Goal: Complete application form

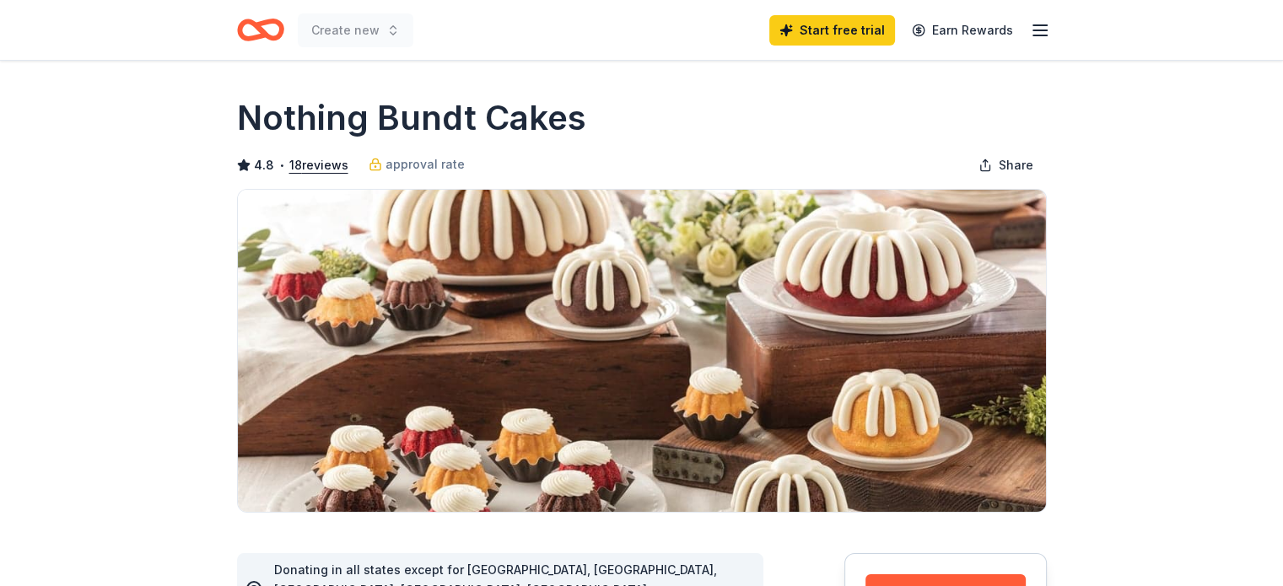
click at [1040, 33] on icon "button" at bounding box center [1040, 30] width 20 height 20
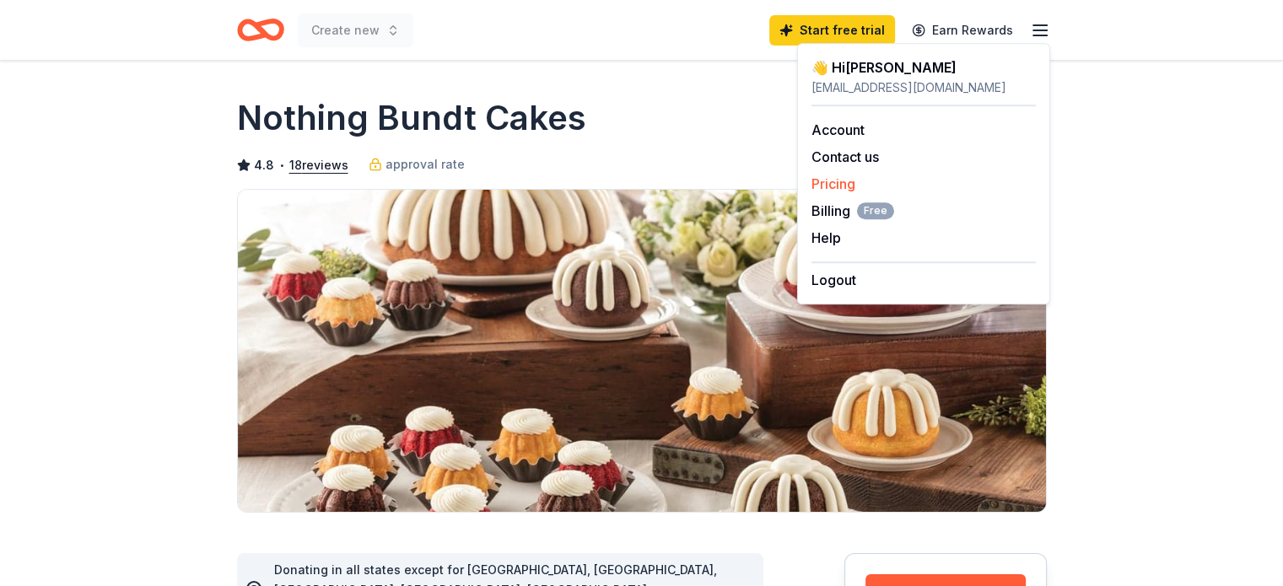
click at [861, 184] on div "Pricing" at bounding box center [924, 184] width 224 height 20
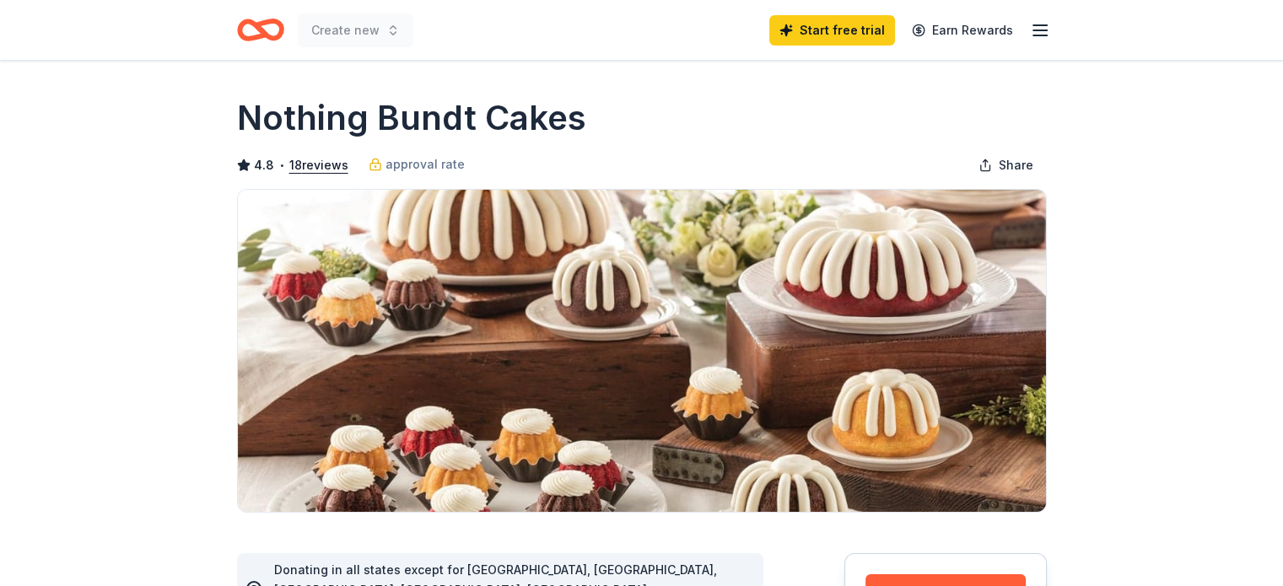
click at [1038, 27] on icon "button" at bounding box center [1040, 30] width 20 height 20
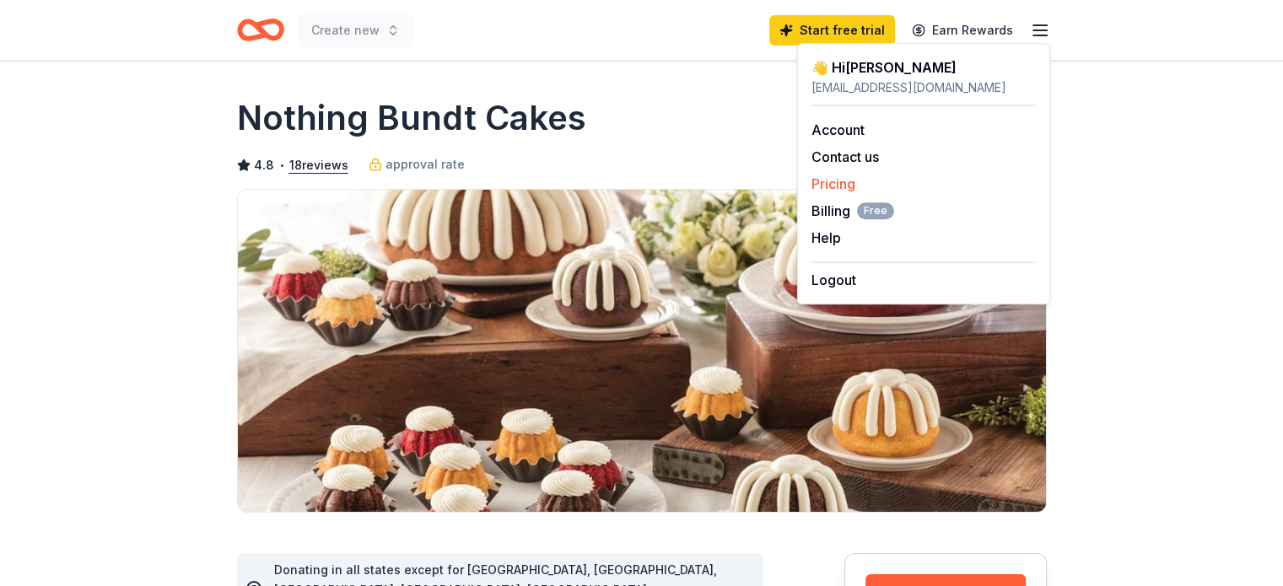
click at [832, 183] on link "Pricing" at bounding box center [834, 184] width 44 height 17
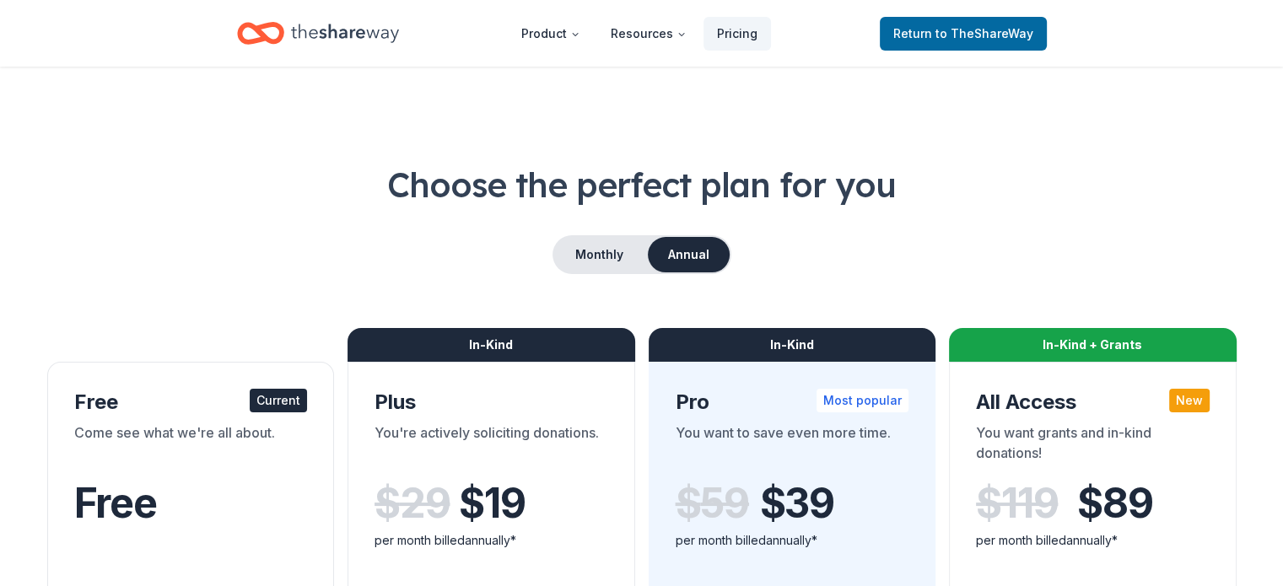
click at [832, 181] on h1 "Choose the perfect plan for you" at bounding box center [642, 184] width 1202 height 47
click at [932, 36] on span "Return to TheShareWay" at bounding box center [964, 34] width 140 height 20
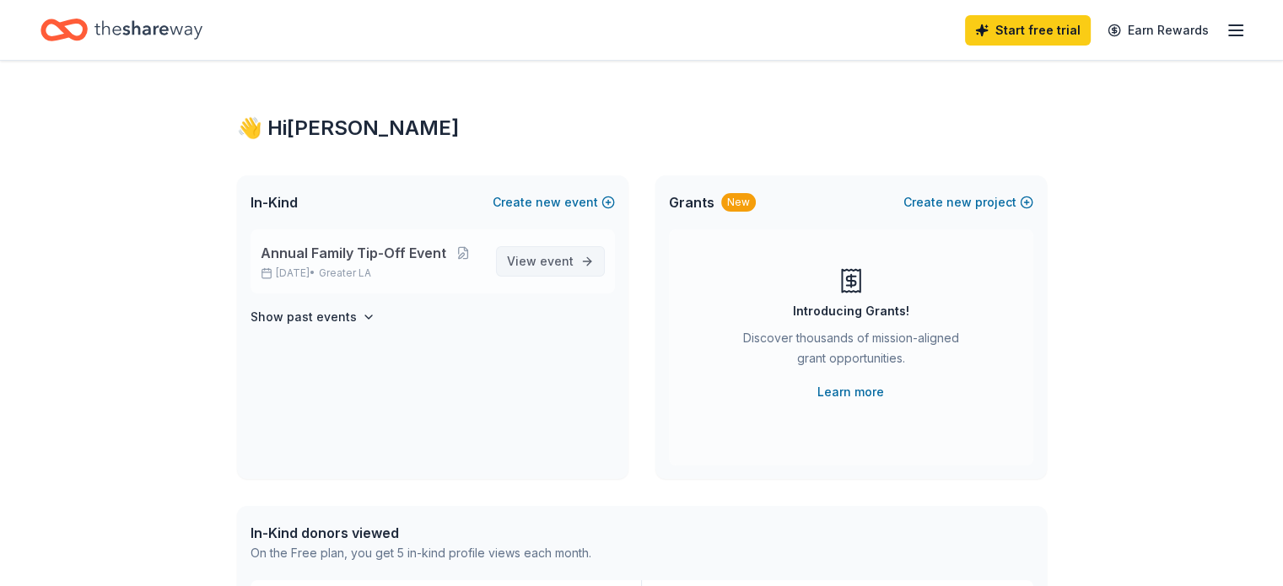
click at [566, 264] on span "event" at bounding box center [557, 261] width 34 height 14
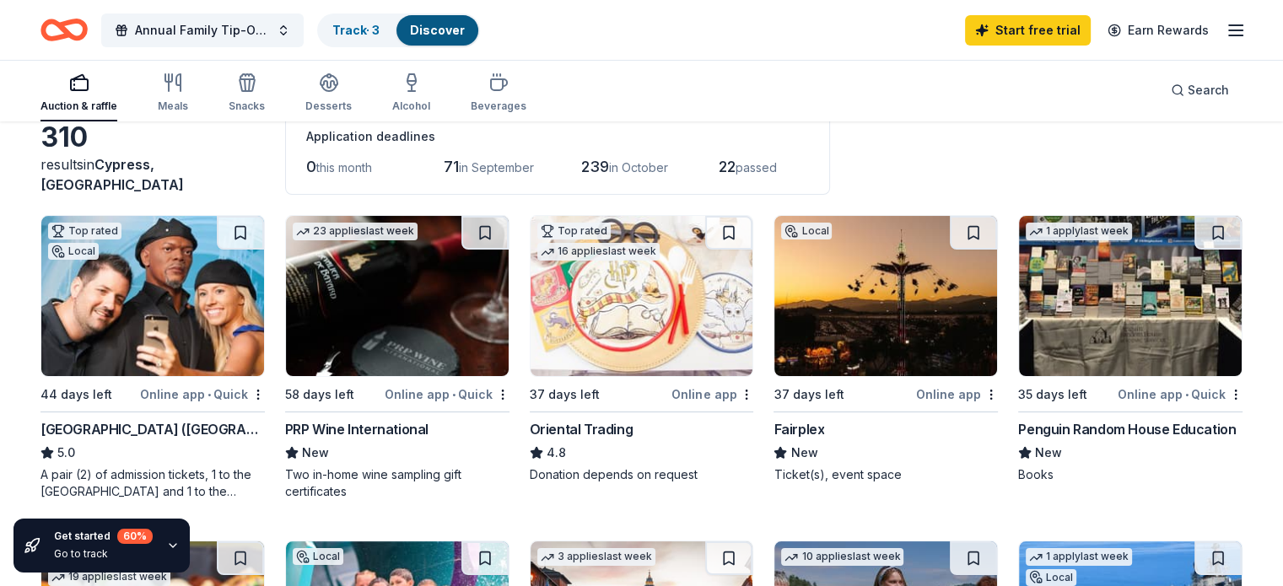
scroll to position [84, 0]
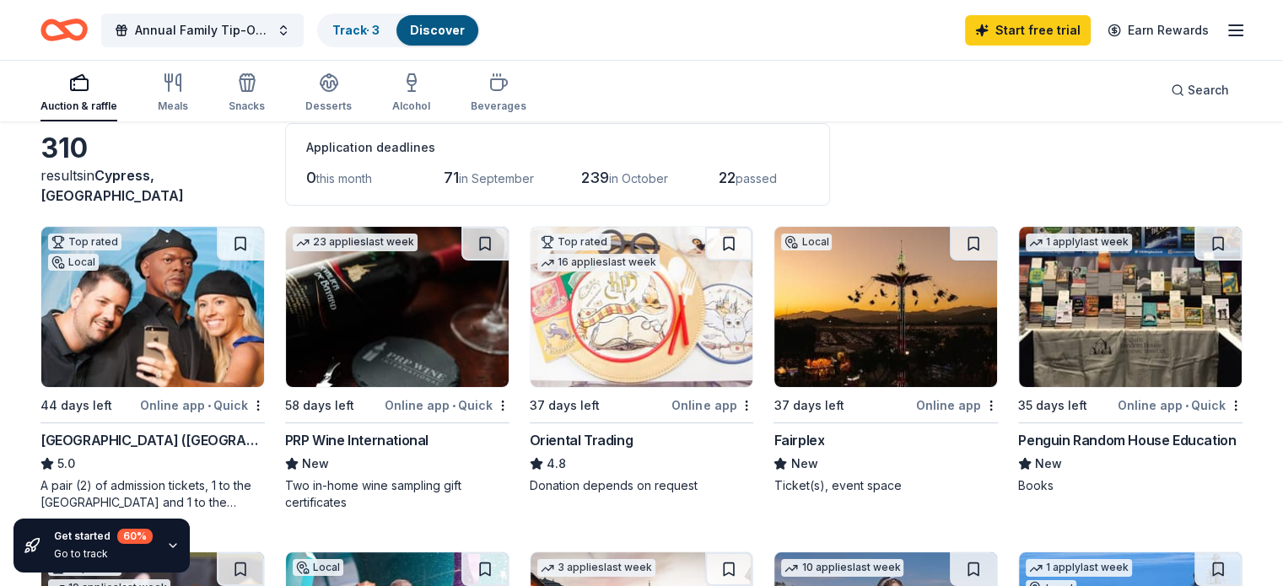
click at [249, 297] on img at bounding box center [152, 307] width 223 height 160
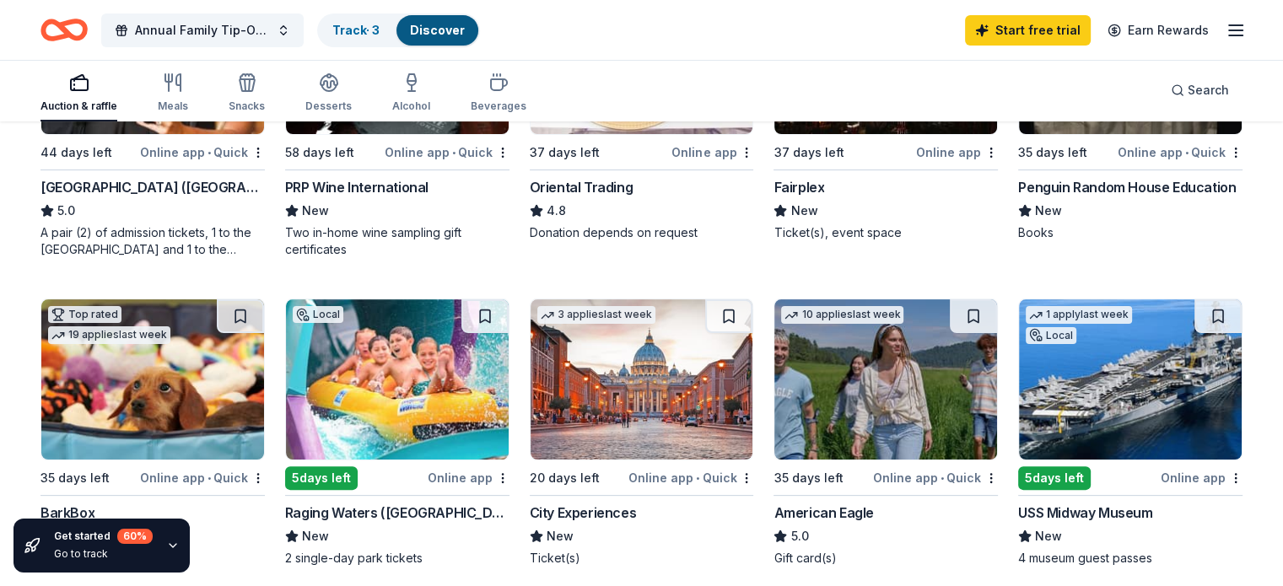
scroll to position [422, 0]
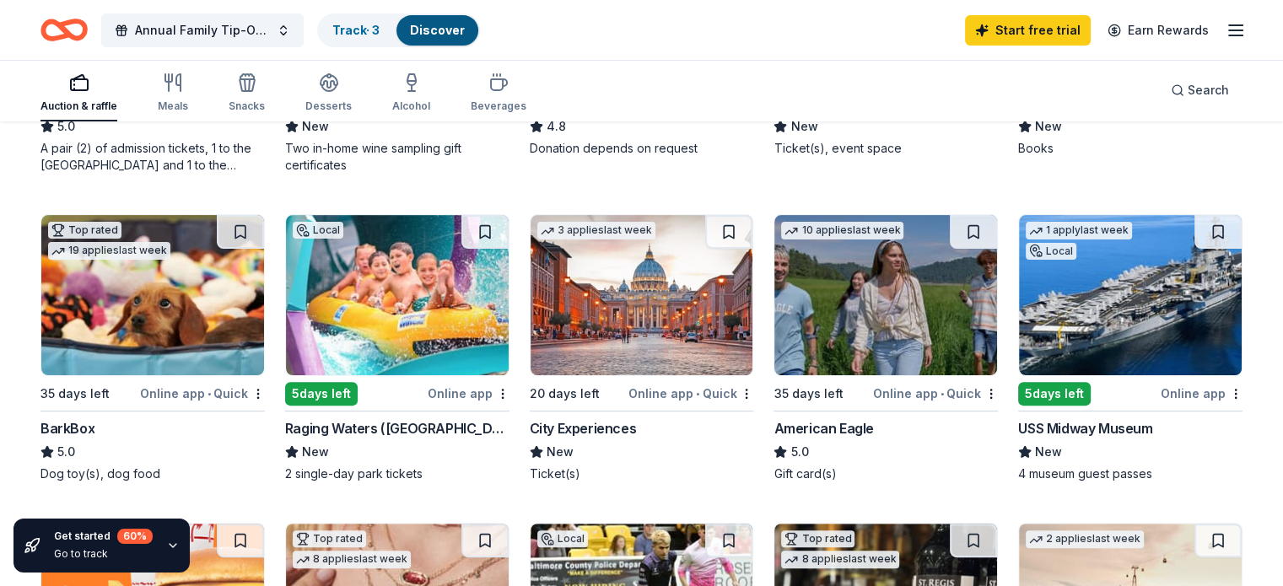
click at [444, 312] on img at bounding box center [397, 295] width 223 height 160
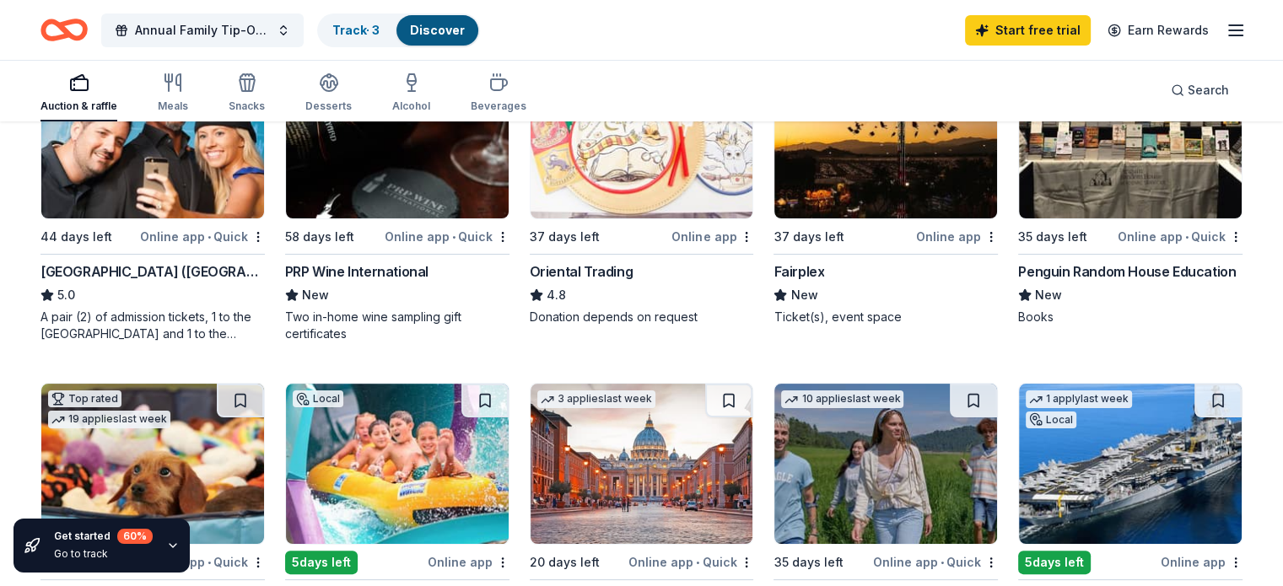
scroll to position [0, 0]
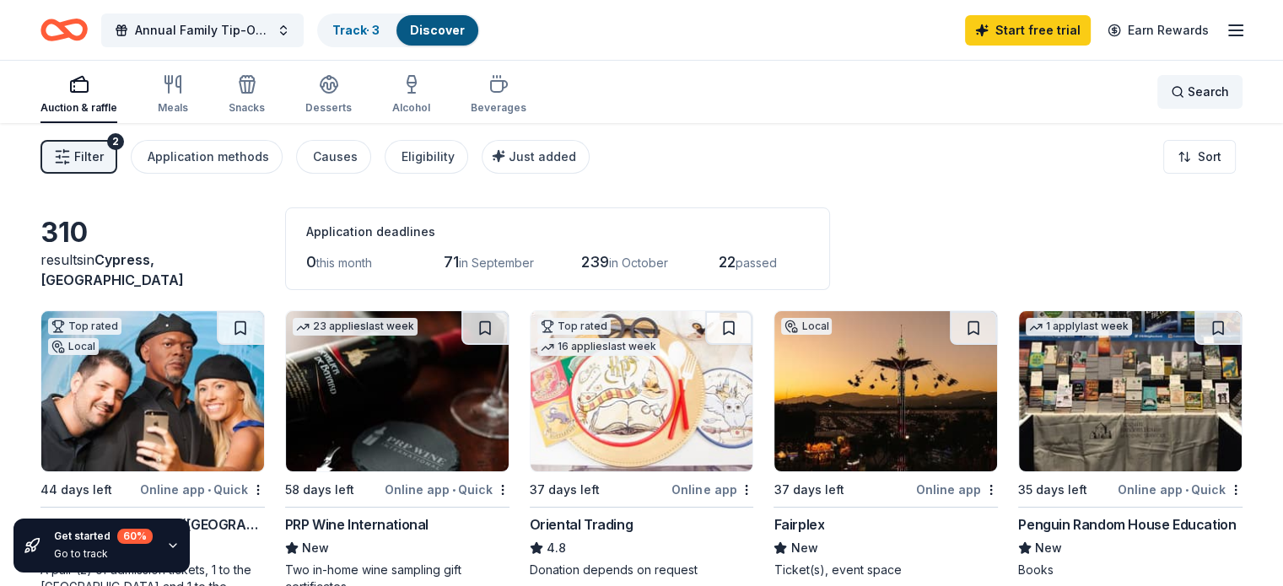
click at [1171, 89] on div "Search" at bounding box center [1200, 92] width 58 height 20
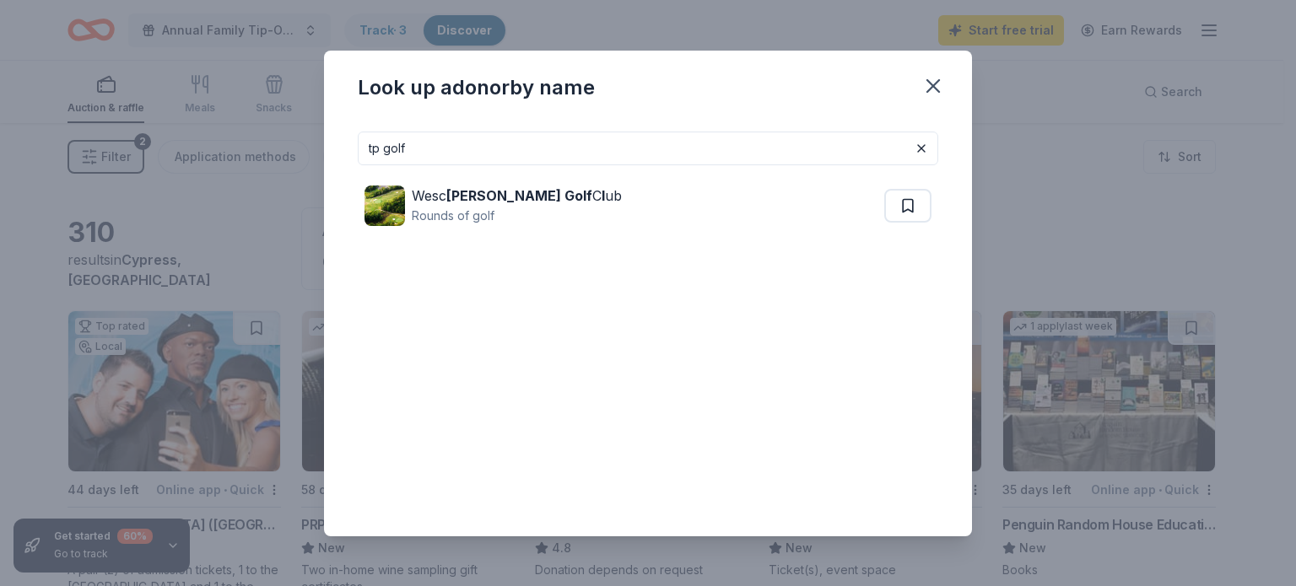
click at [373, 149] on input "tp golf" at bounding box center [648, 149] width 581 height 34
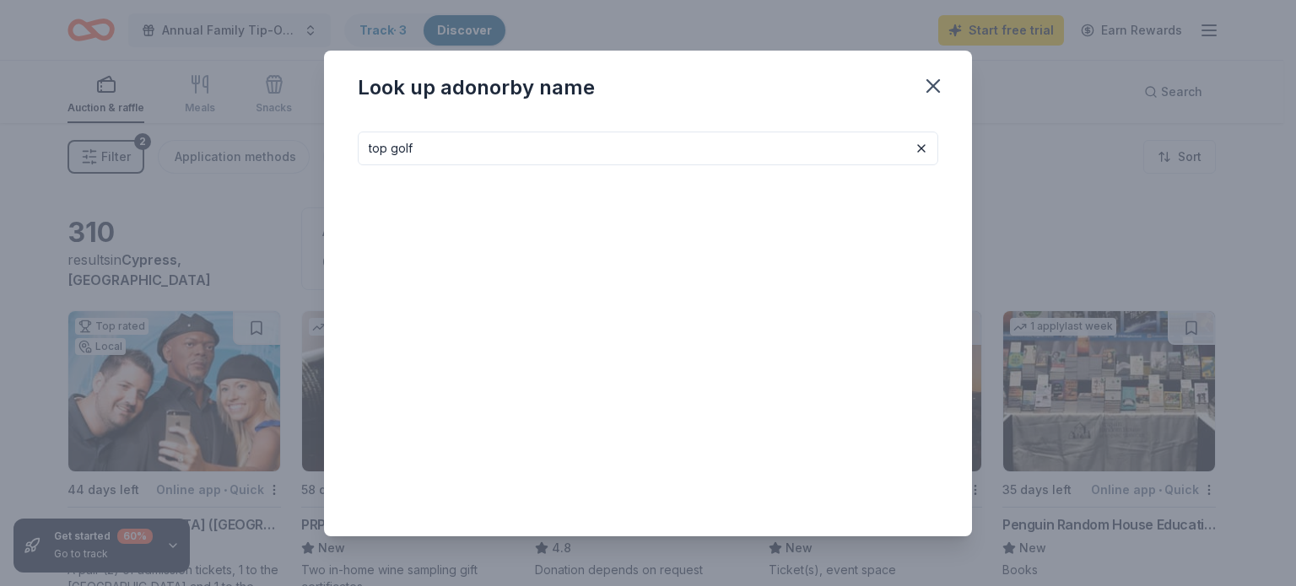
type input "top golf"
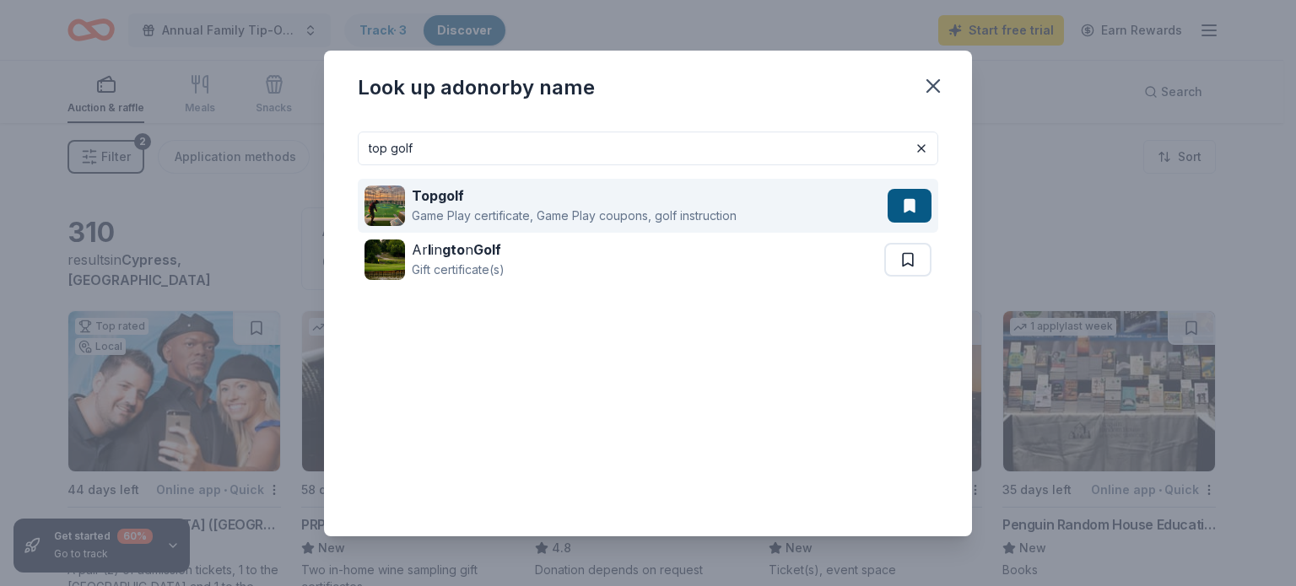
click at [481, 202] on div "Topgolf" at bounding box center [574, 196] width 325 height 20
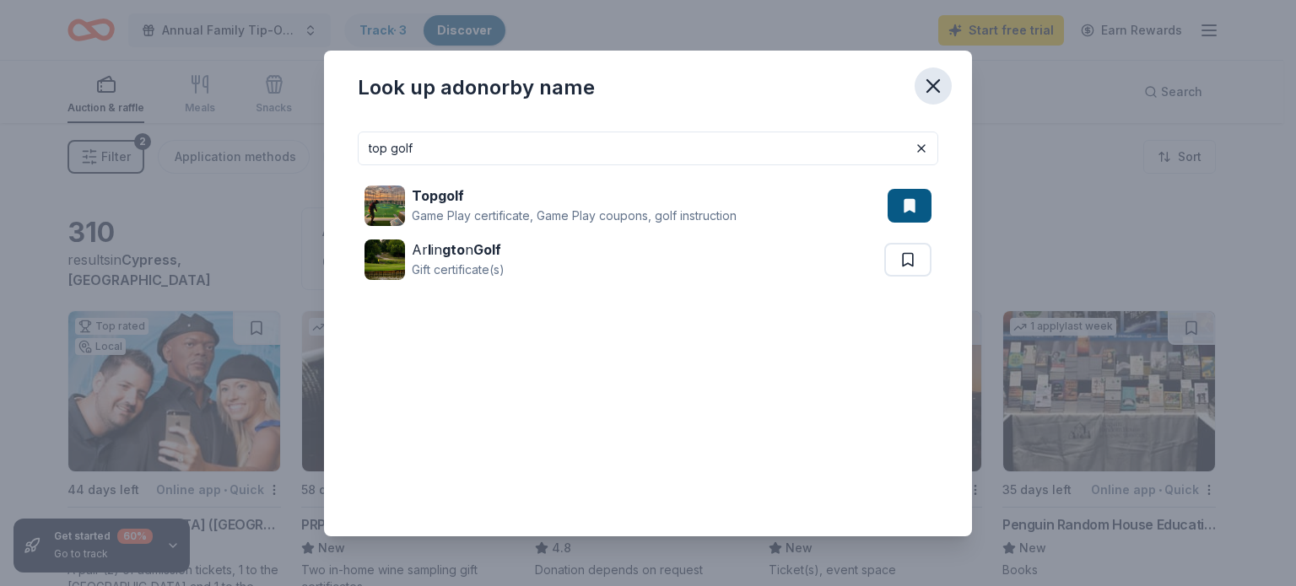
click at [939, 80] on icon "button" at bounding box center [933, 86] width 12 height 12
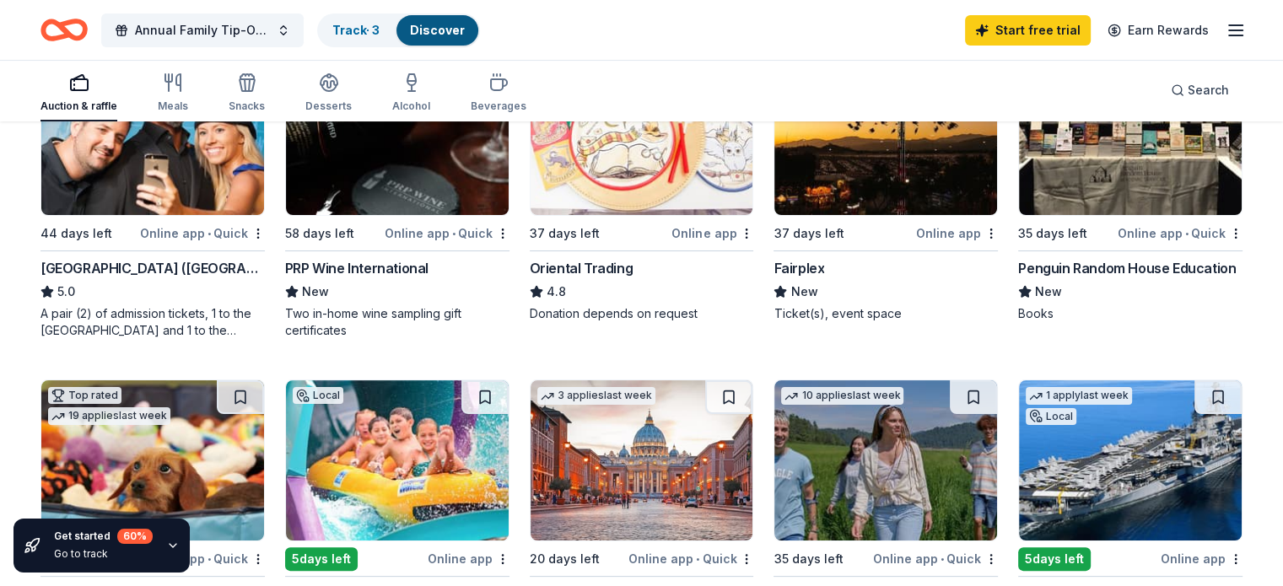
scroll to position [253, 0]
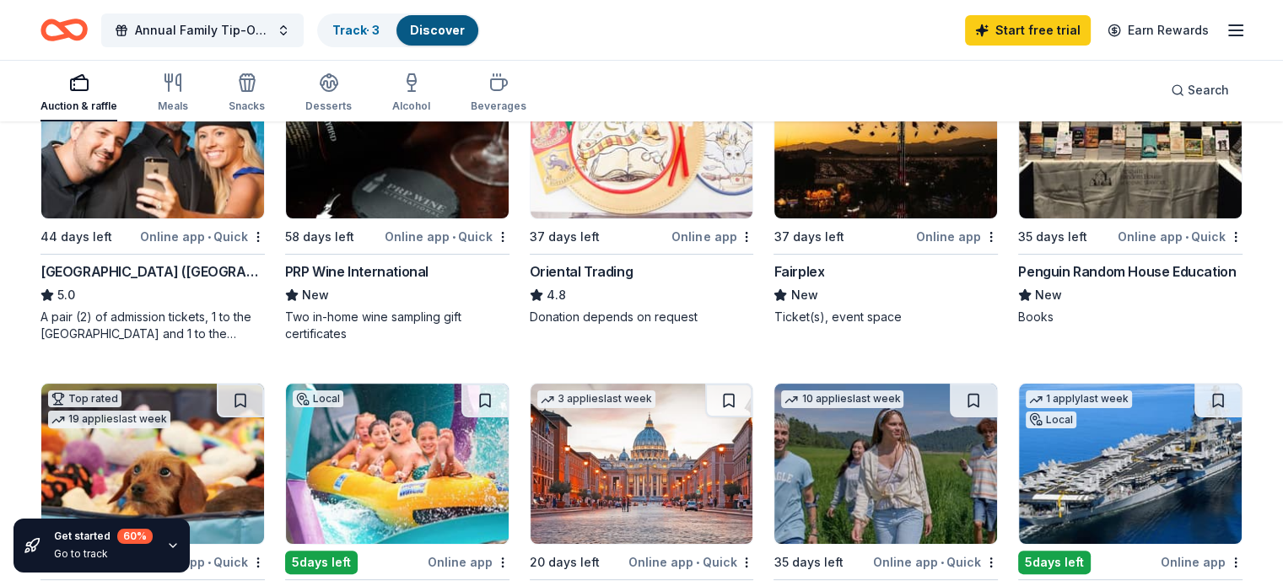
click at [224, 180] on img at bounding box center [152, 138] width 223 height 160
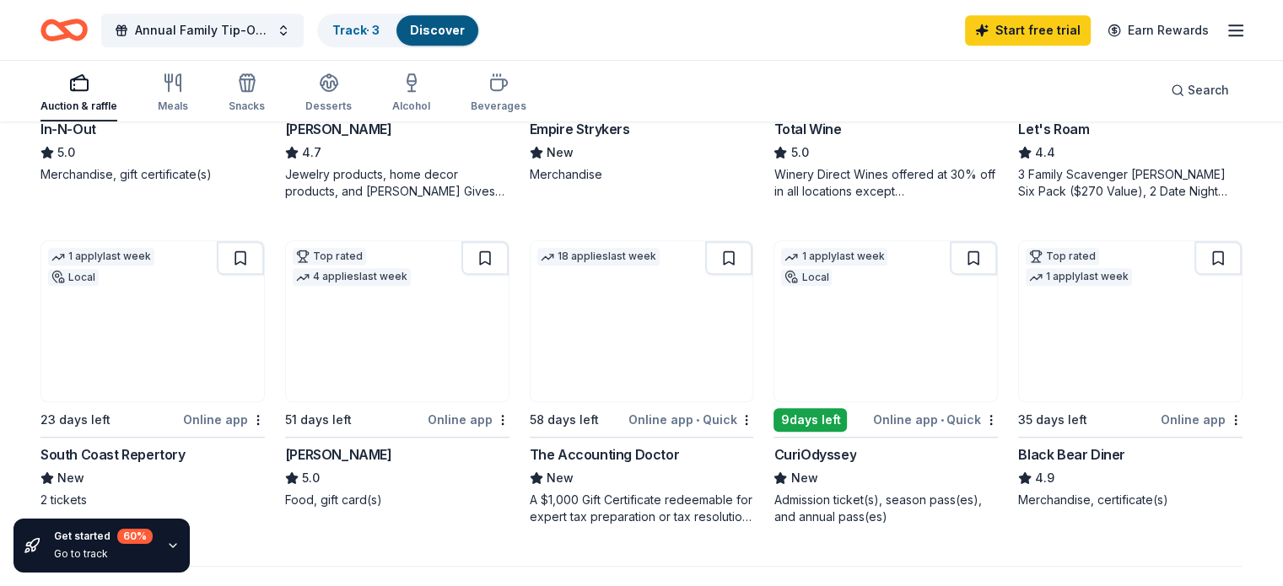
scroll to position [1009, 0]
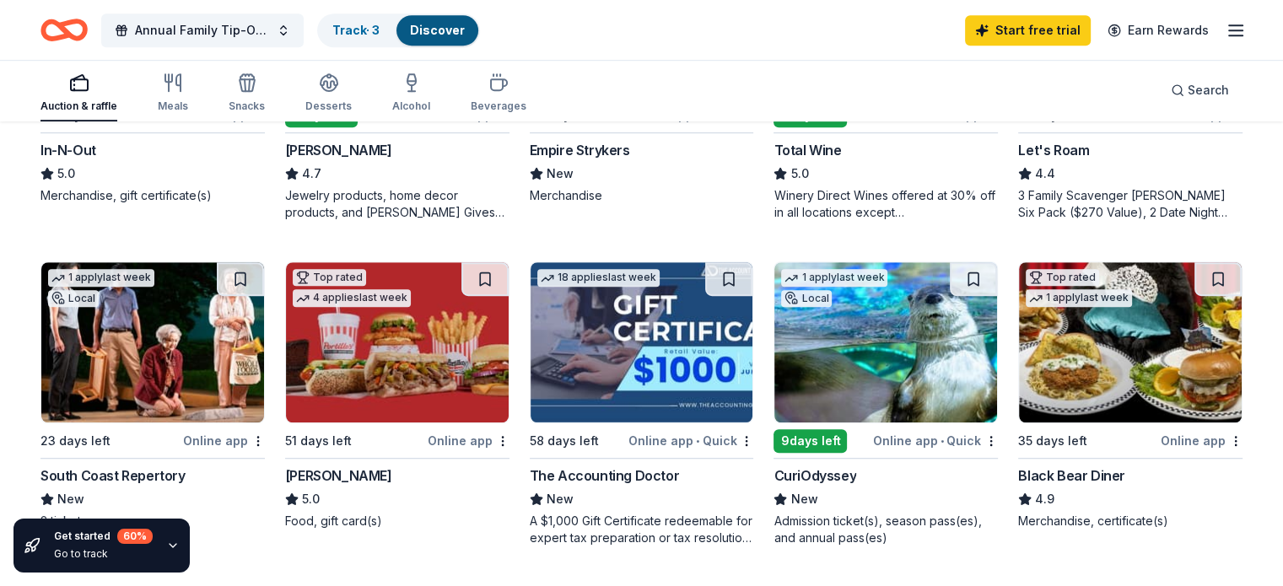
click at [466, 353] on img at bounding box center [397, 342] width 223 height 160
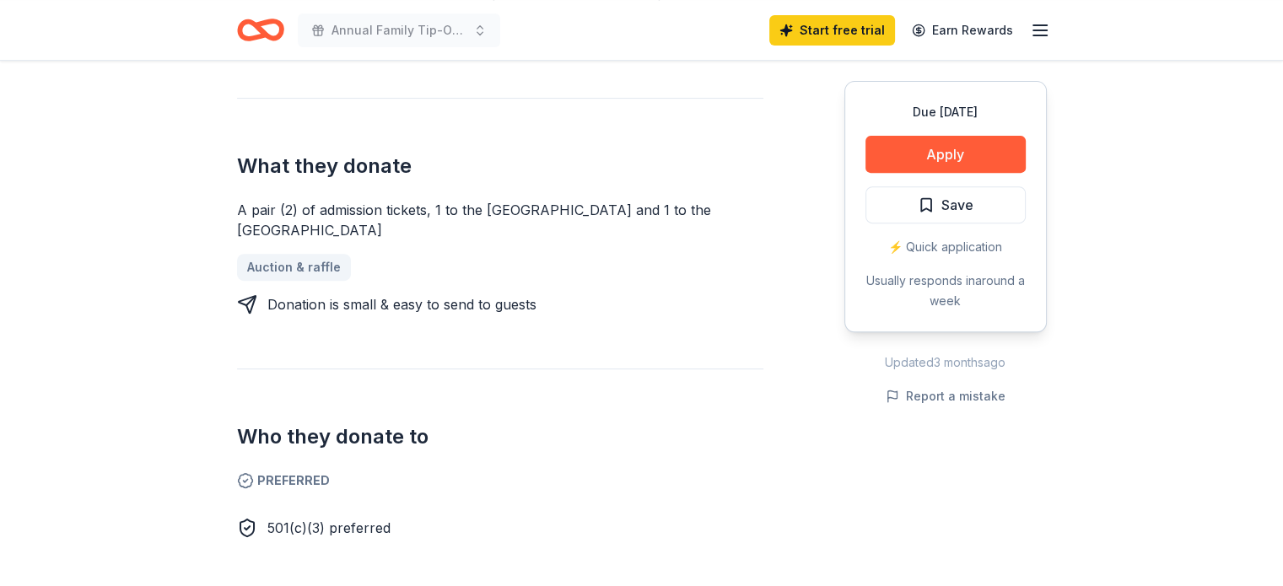
scroll to position [675, 0]
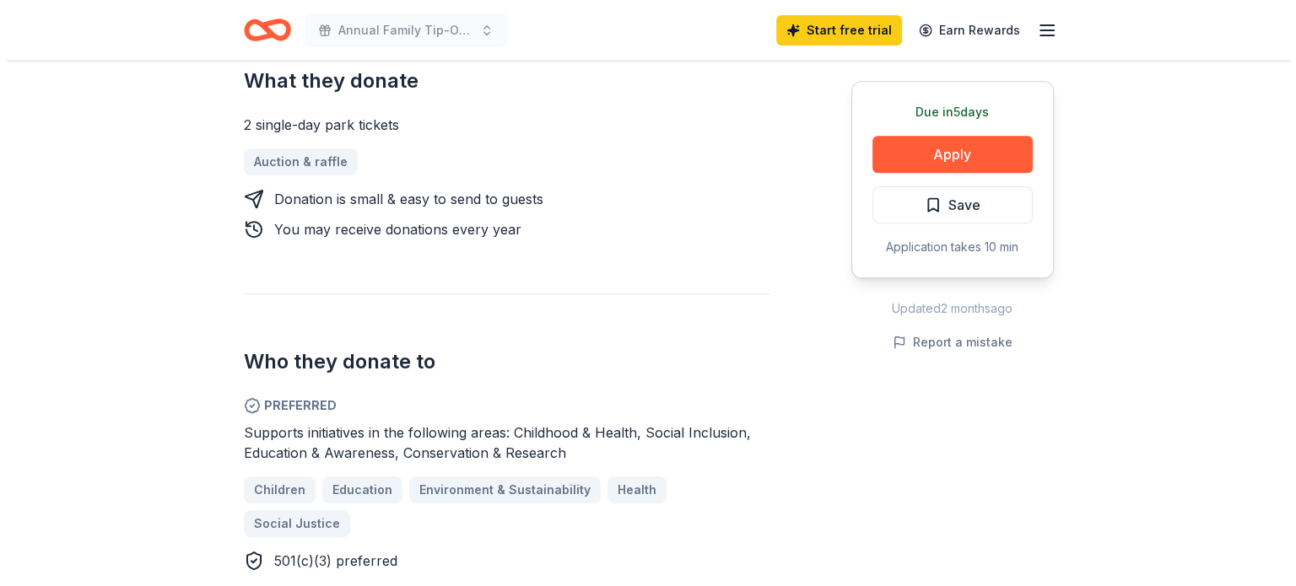
scroll to position [759, 0]
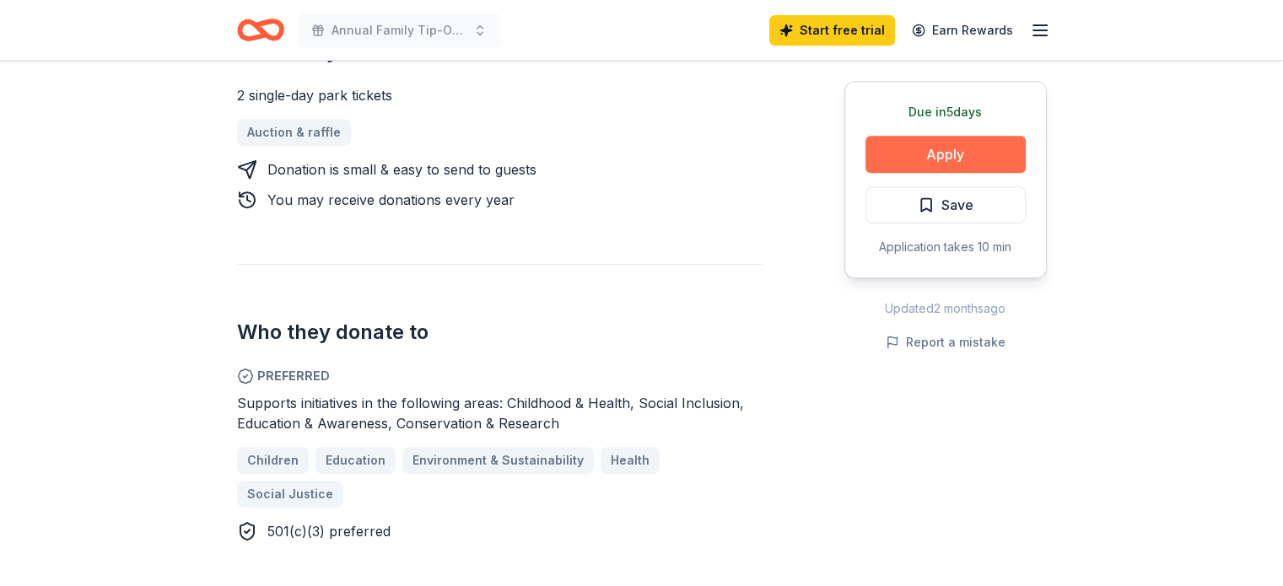
click at [934, 144] on button "Apply" at bounding box center [946, 154] width 160 height 37
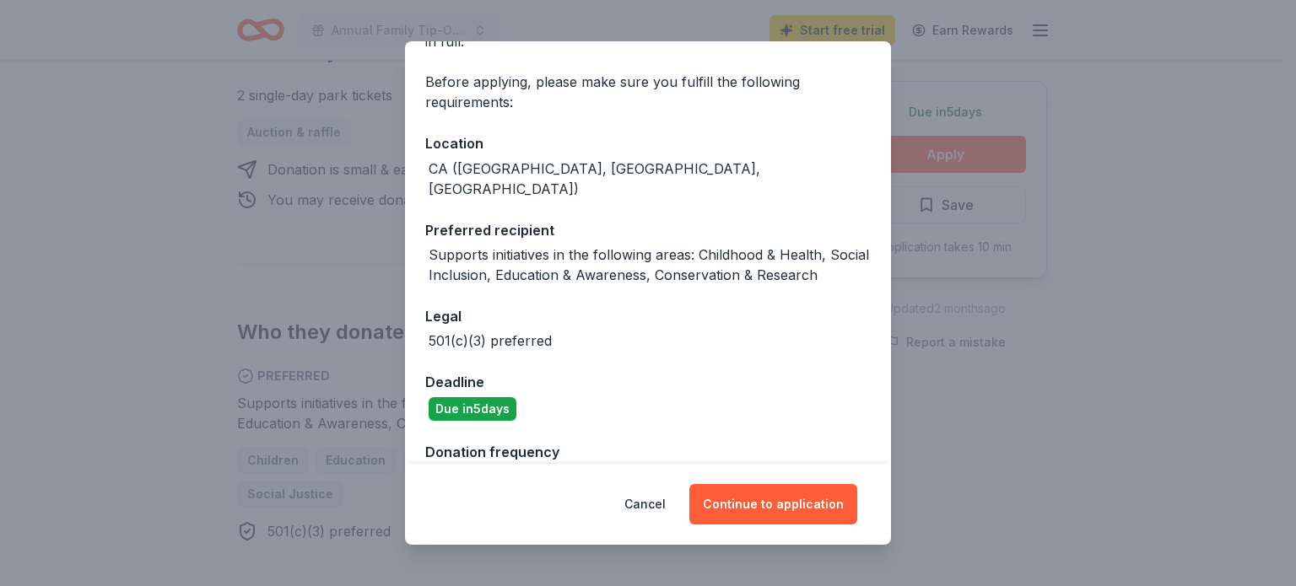
scroll to position [134, 0]
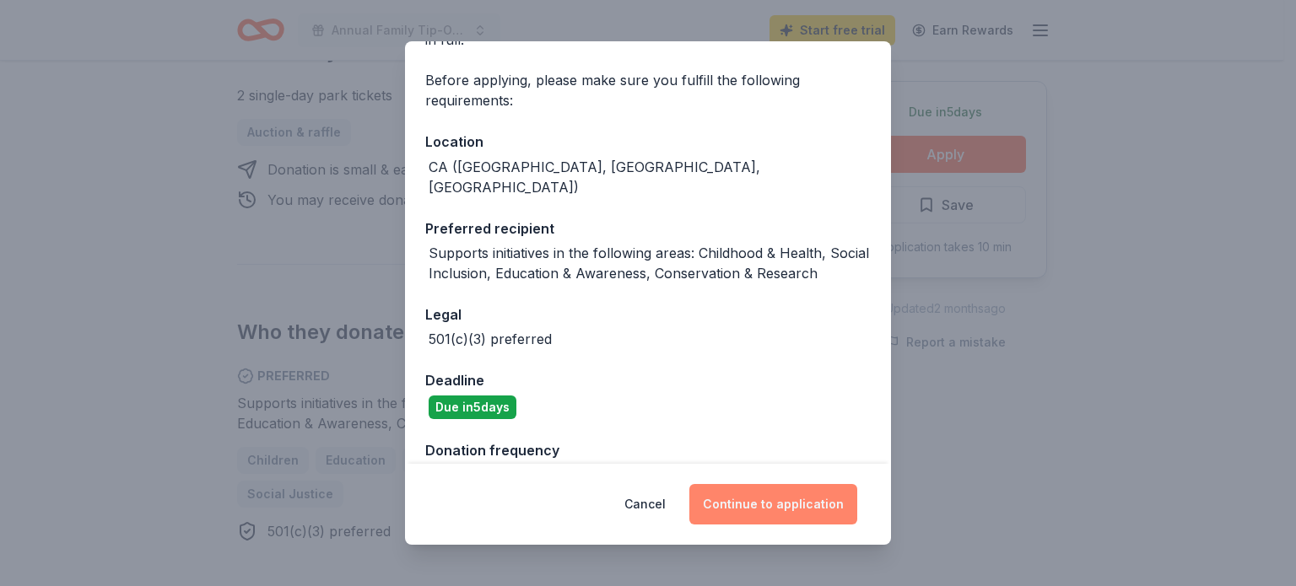
click at [793, 512] on button "Continue to application" at bounding box center [773, 504] width 168 height 41
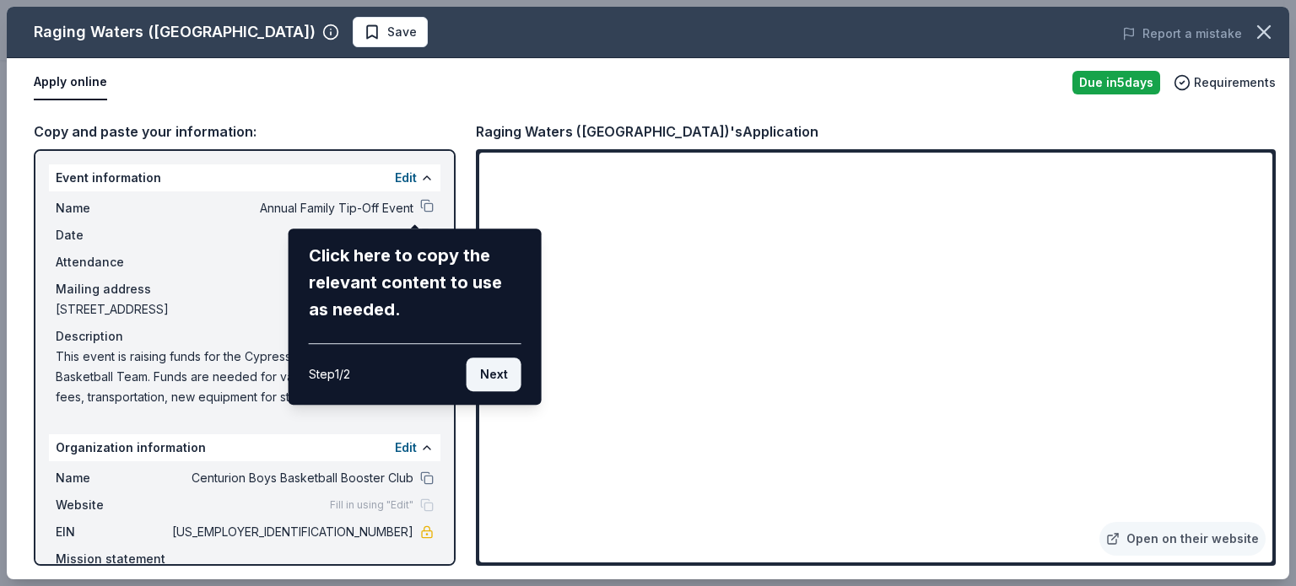
click at [494, 372] on button "Next" at bounding box center [494, 375] width 55 height 34
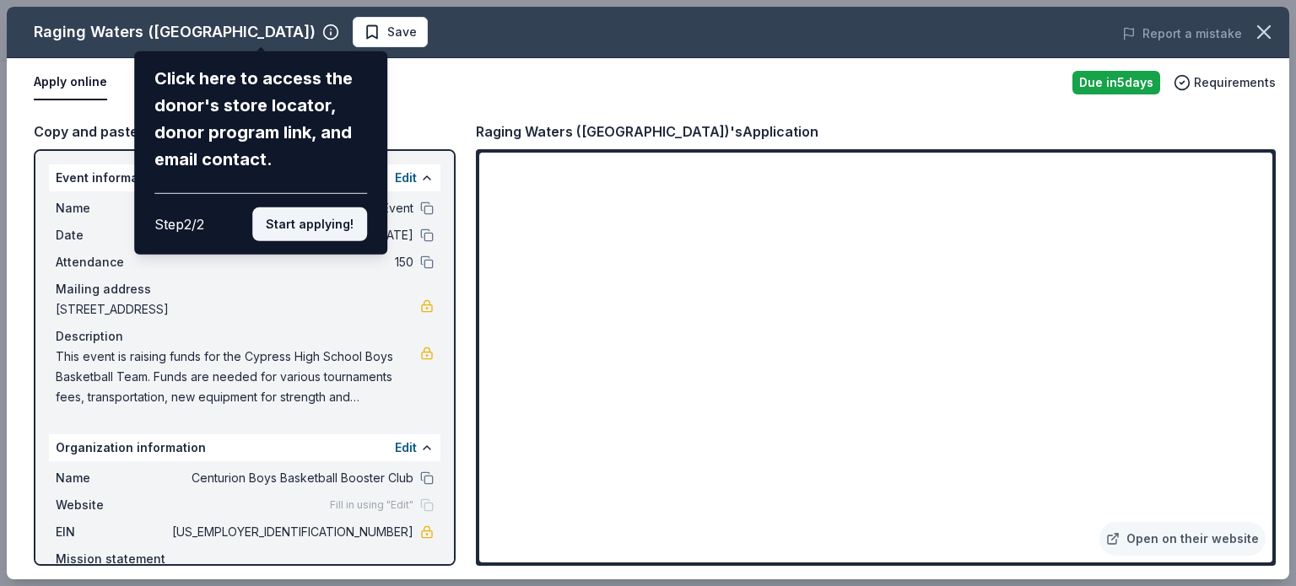
click at [299, 219] on button "Start applying!" at bounding box center [309, 225] width 115 height 34
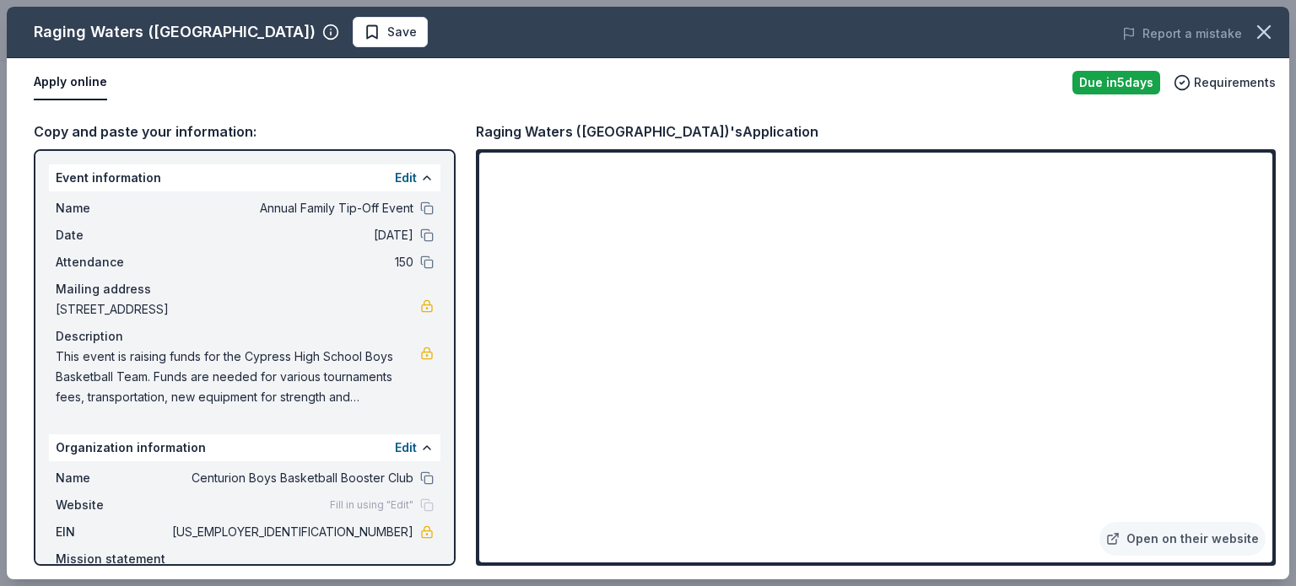
scroll to position [0, 0]
click at [398, 175] on button "Edit" at bounding box center [406, 178] width 22 height 20
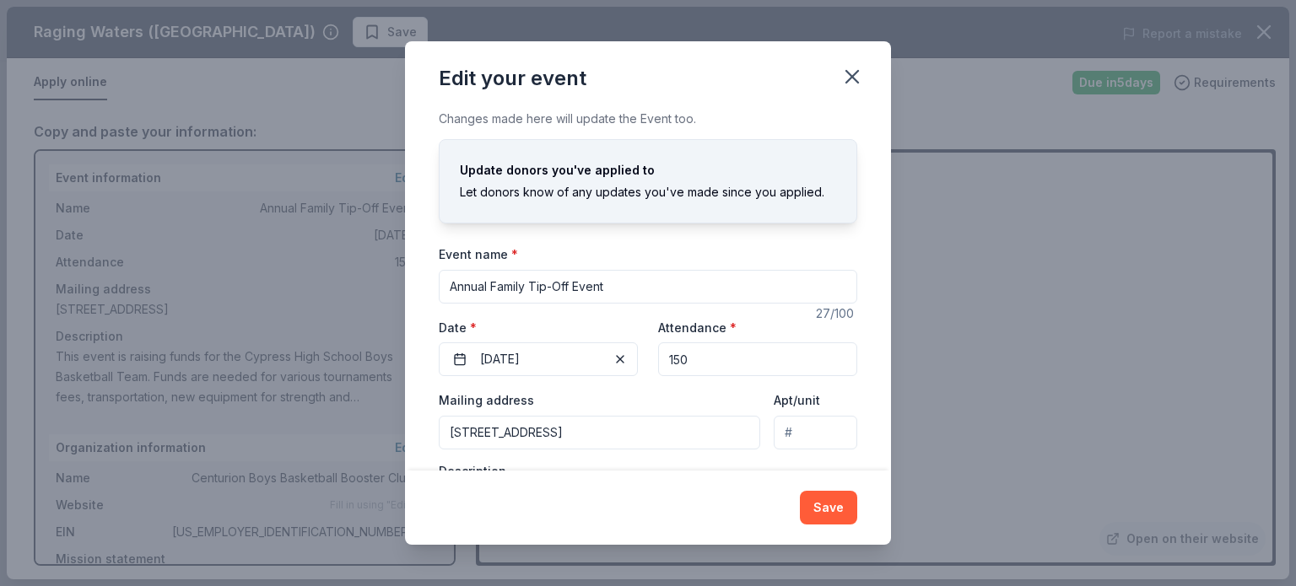
scroll to position [84, 0]
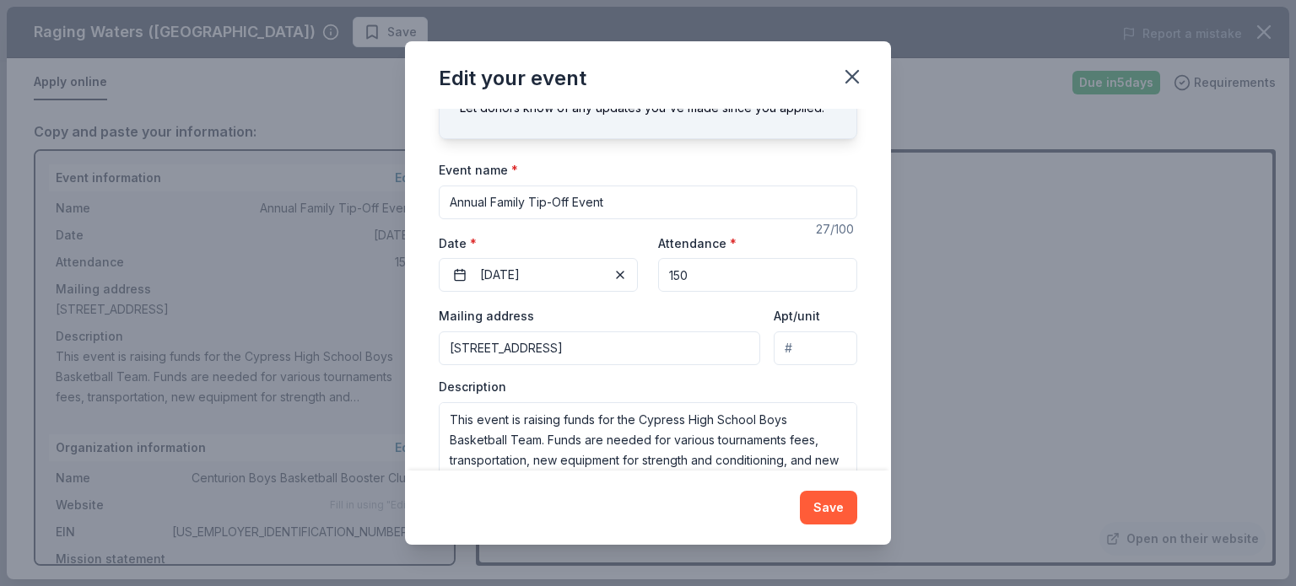
click at [792, 346] on input "Apt/unit" at bounding box center [816, 349] width 84 height 34
type input "#284"
click at [832, 504] on button "Save" at bounding box center [828, 508] width 57 height 34
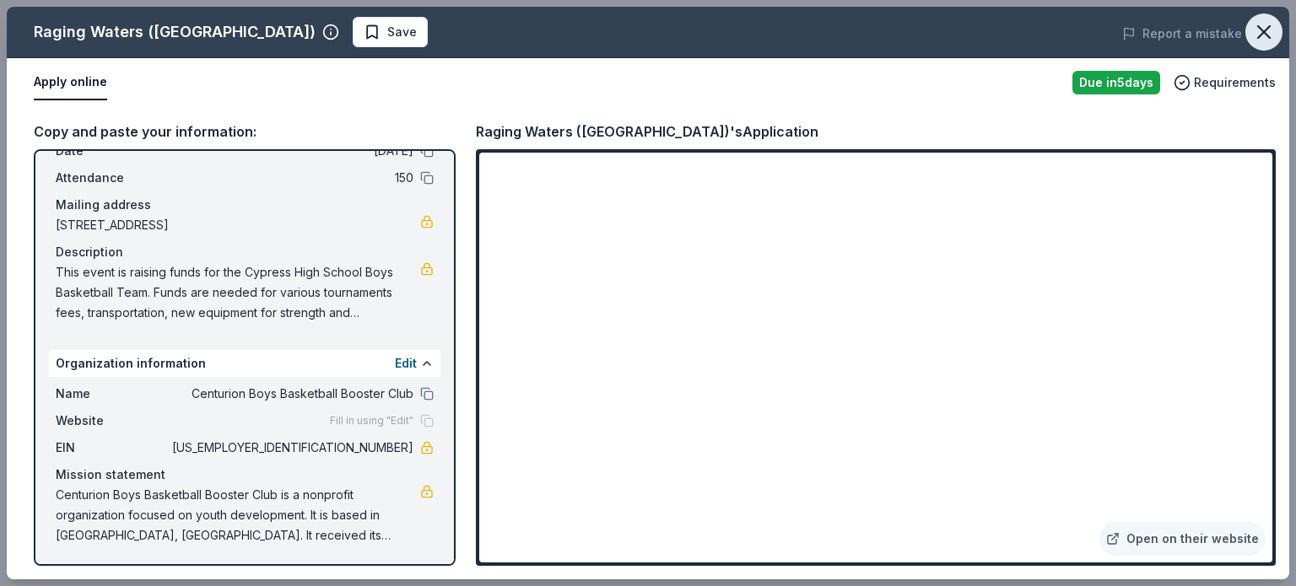
click at [1266, 35] on icon "button" at bounding box center [1264, 32] width 12 height 12
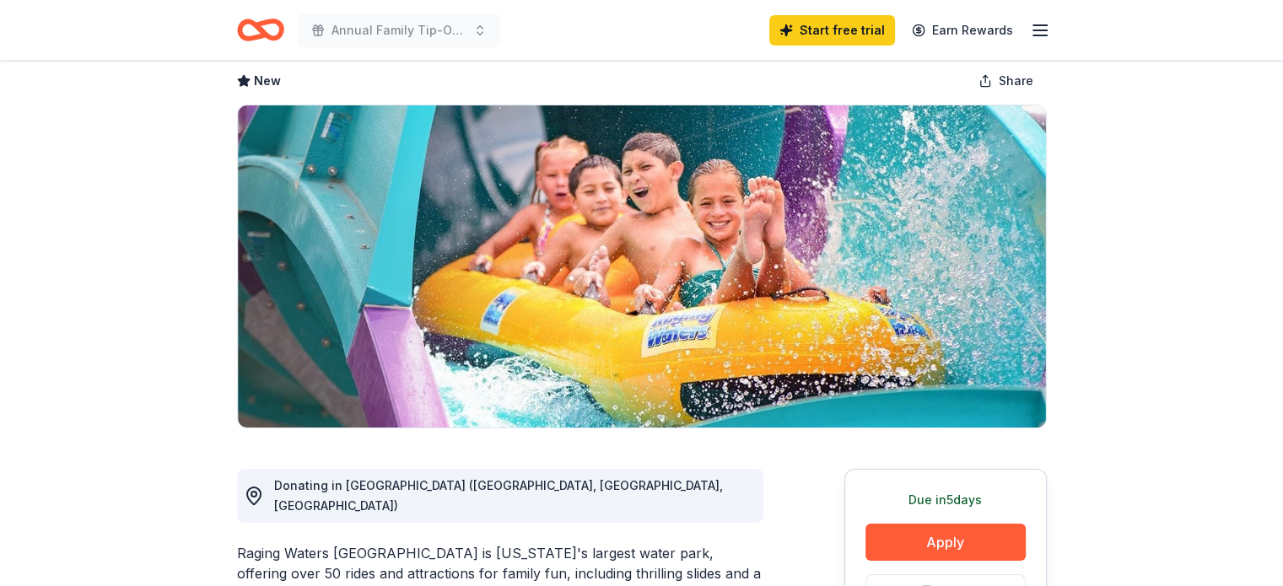
scroll to position [0, 0]
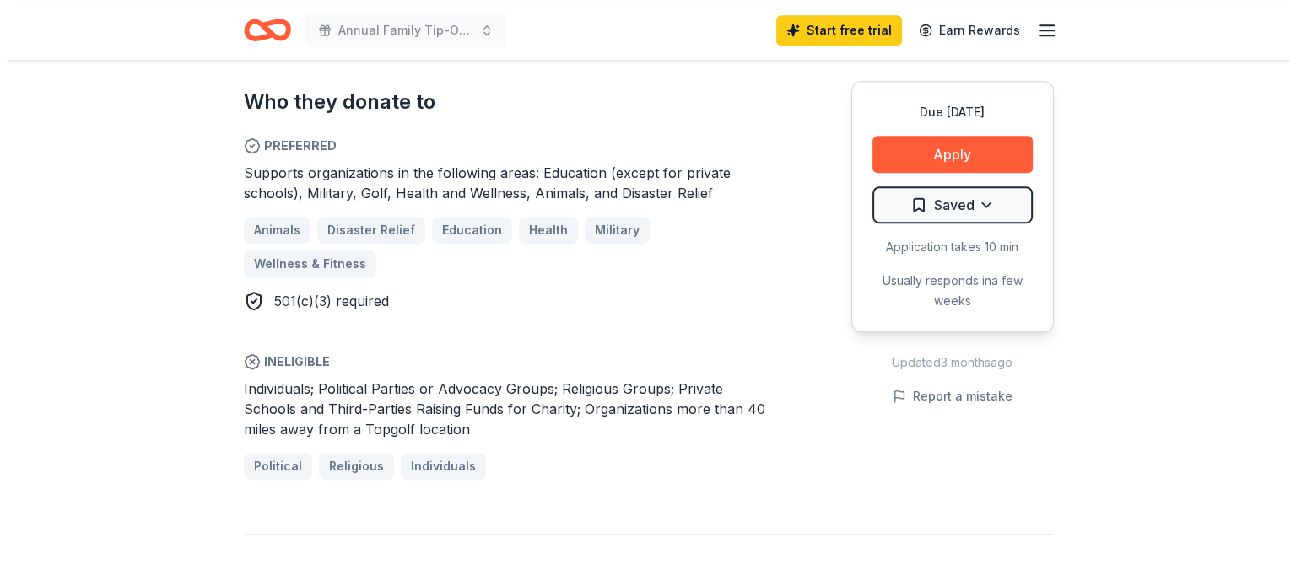
scroll to position [1013, 0]
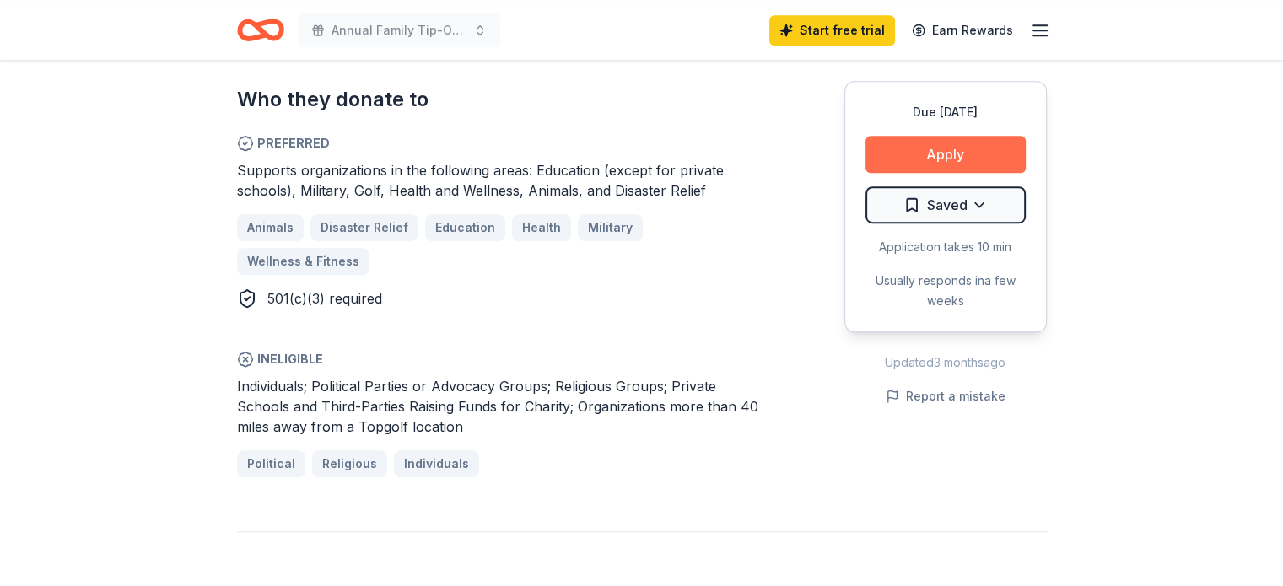
click at [919, 157] on button "Apply" at bounding box center [946, 154] width 160 height 37
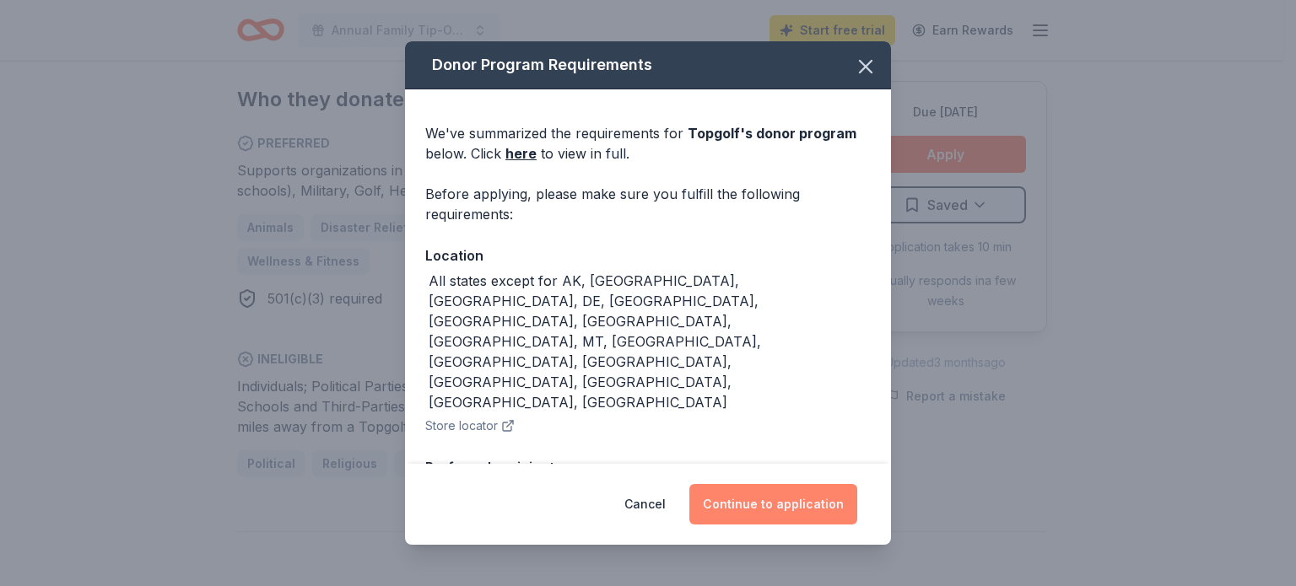
click at [764, 502] on button "Continue to application" at bounding box center [773, 504] width 168 height 41
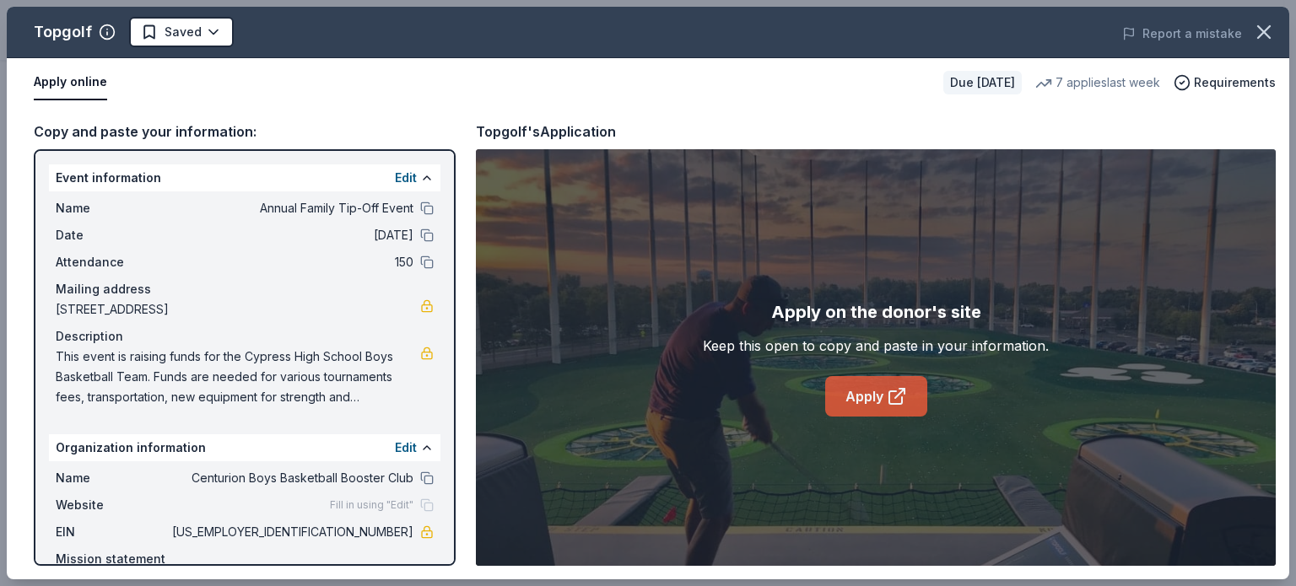
click at [891, 397] on icon at bounding box center [897, 396] width 20 height 20
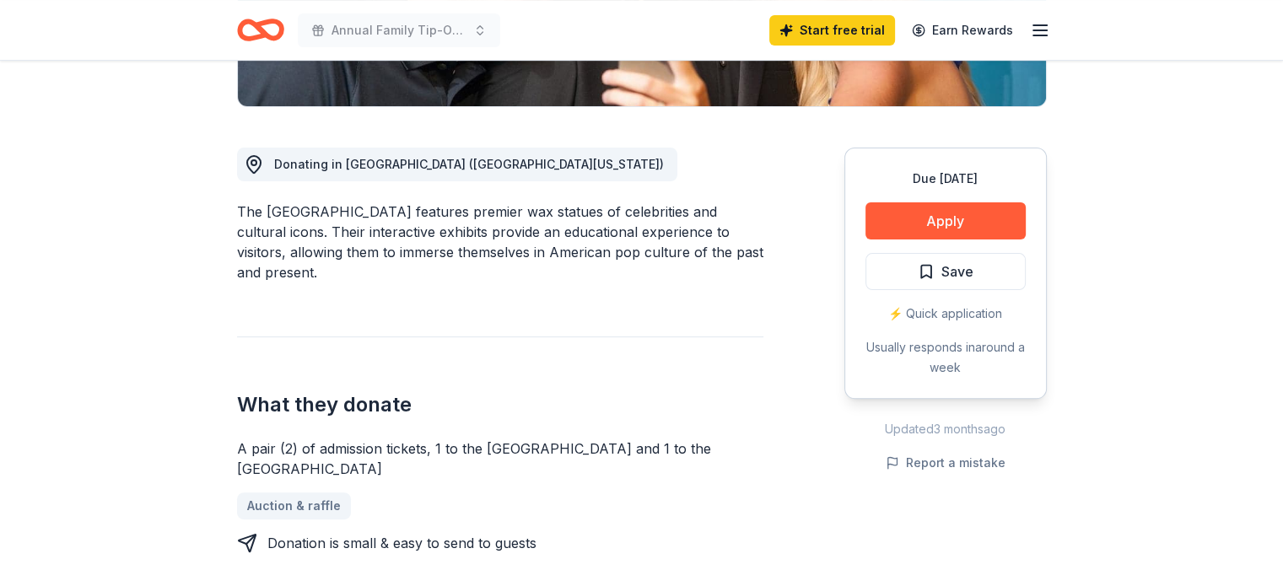
scroll to position [506, 0]
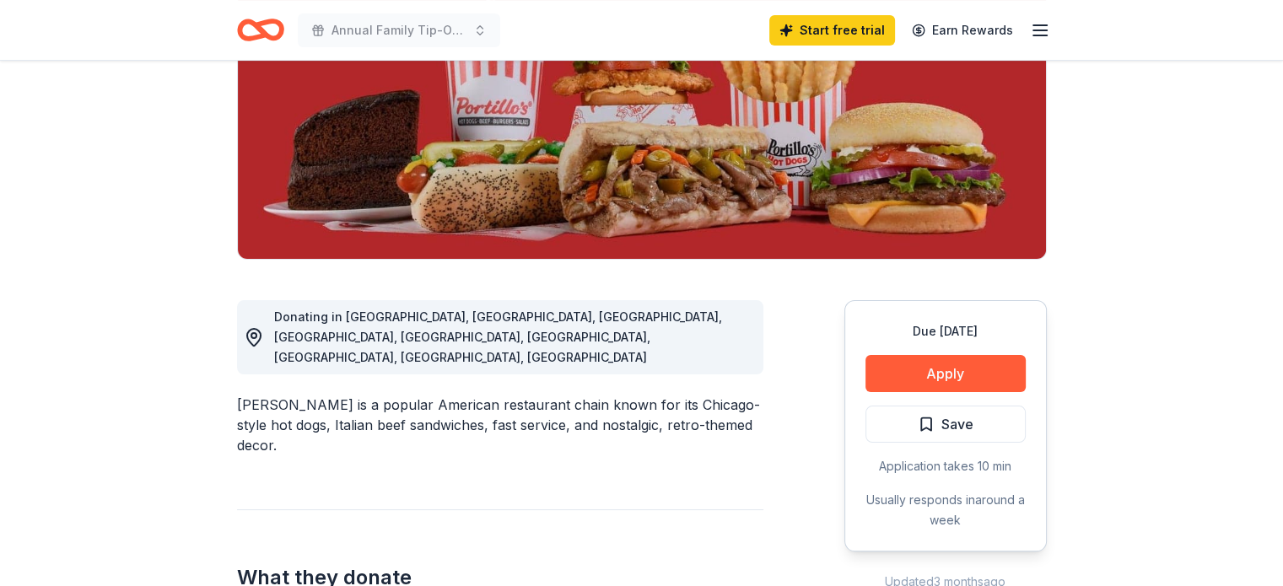
scroll to position [422, 0]
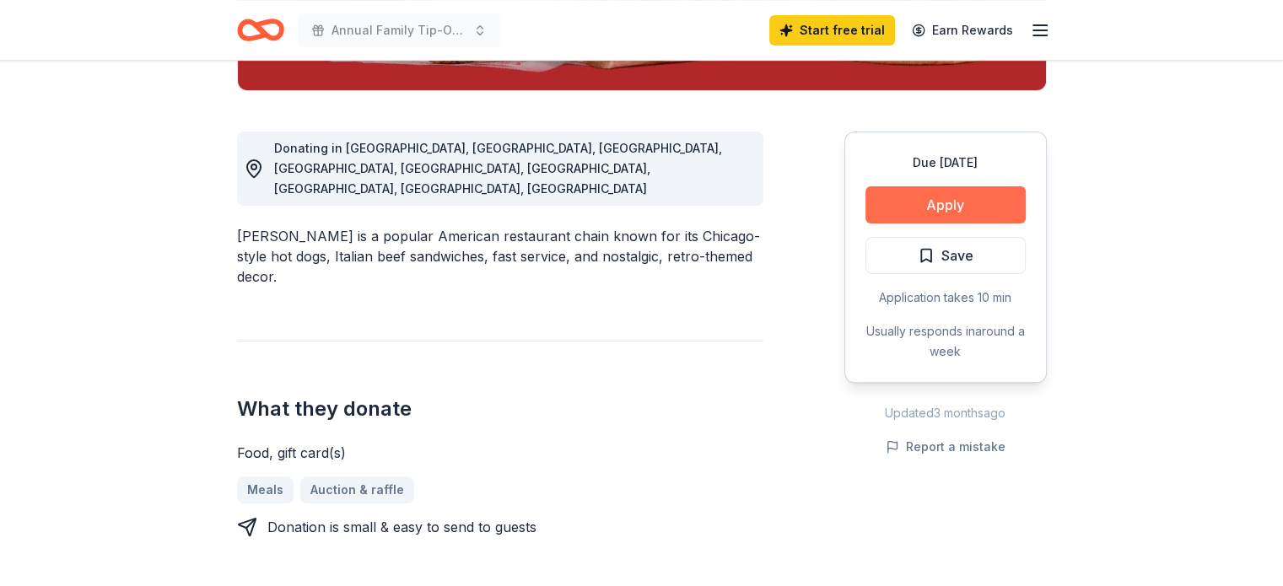
click at [926, 189] on button "Apply" at bounding box center [946, 204] width 160 height 37
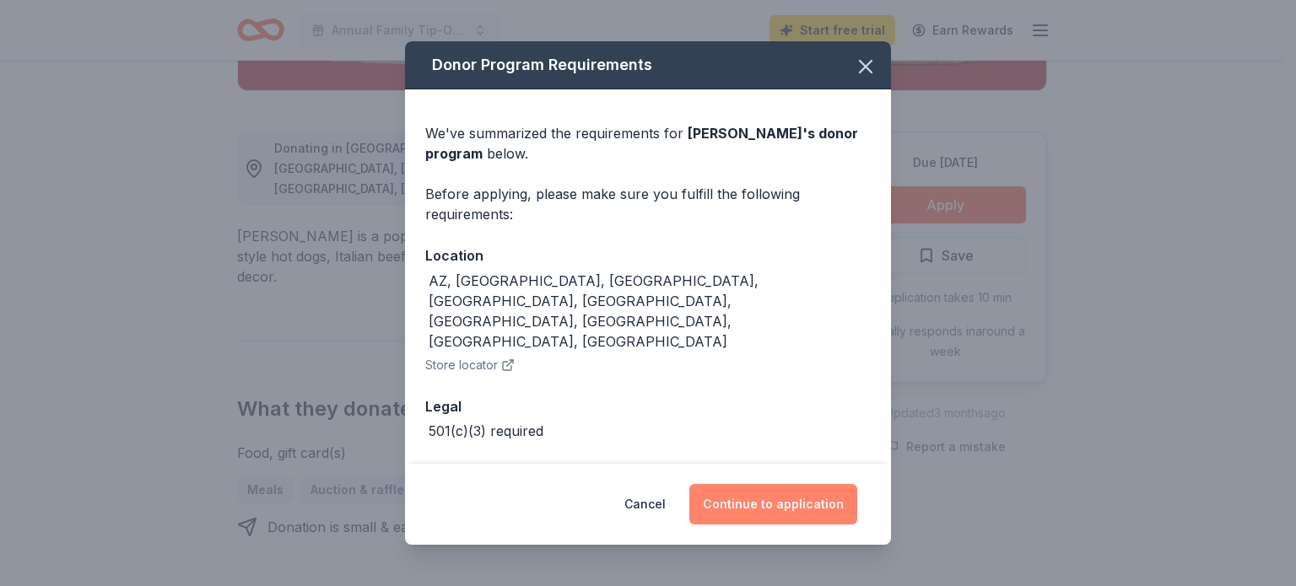
click at [778, 509] on button "Continue to application" at bounding box center [773, 504] width 168 height 41
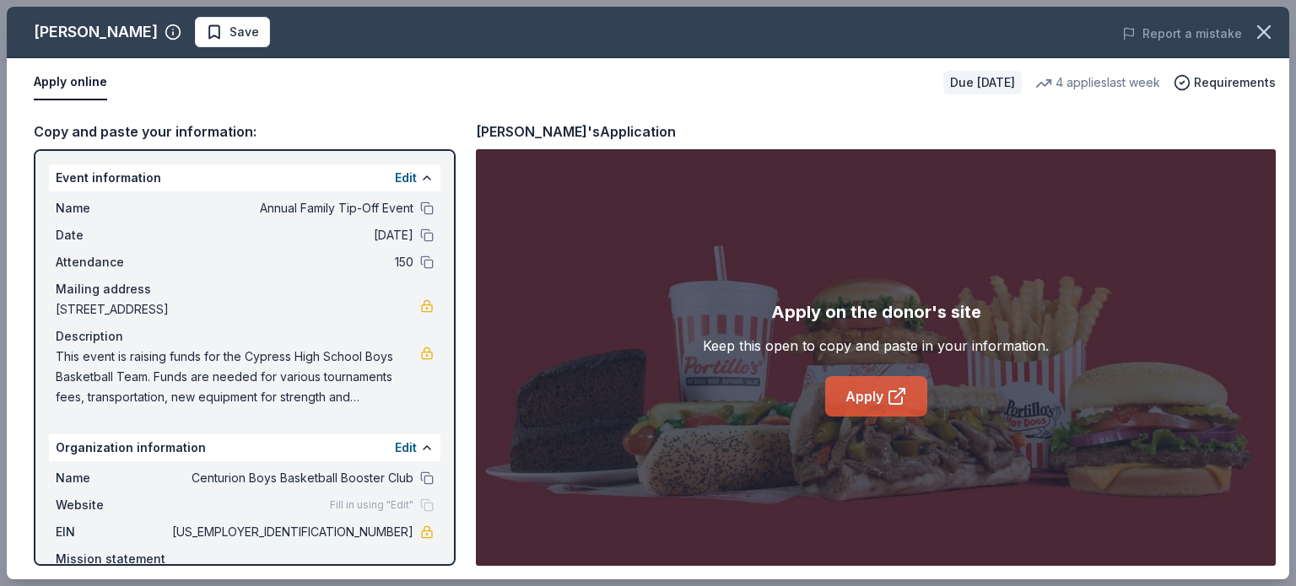
click at [871, 392] on link "Apply" at bounding box center [876, 396] width 102 height 41
click at [1261, 33] on icon "button" at bounding box center [1264, 32] width 24 height 24
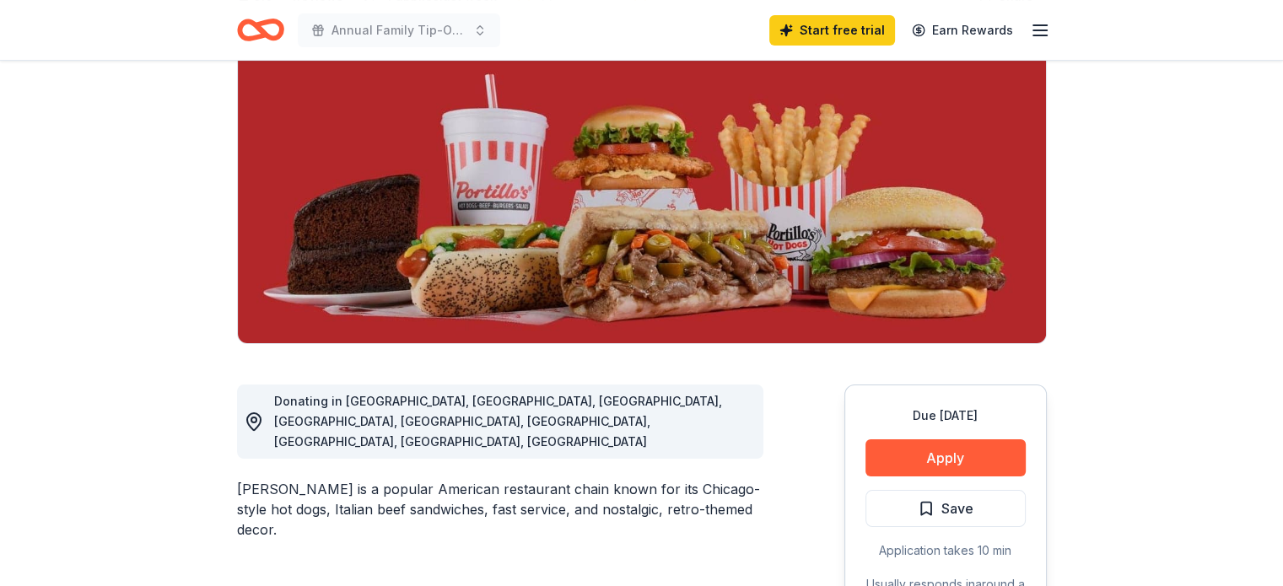
scroll to position [0, 0]
